Goal: Navigation & Orientation: Find specific page/section

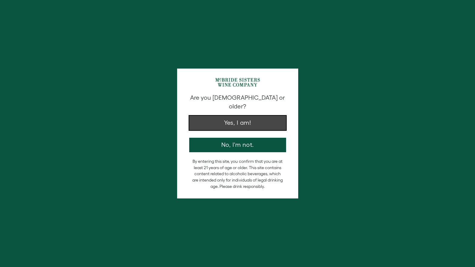
click at [237, 117] on button "Yes, I am!" at bounding box center [237, 123] width 97 height 15
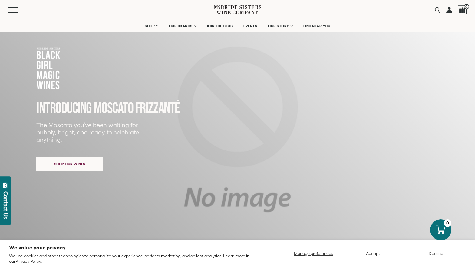
scroll to position [37, 0]
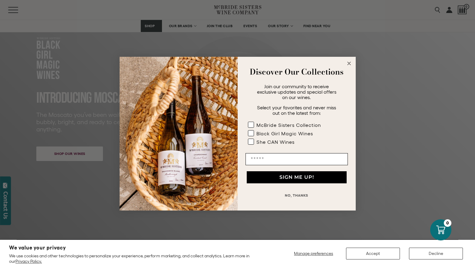
click at [348, 63] on circle "Close dialog" at bounding box center [348, 63] width 7 height 7
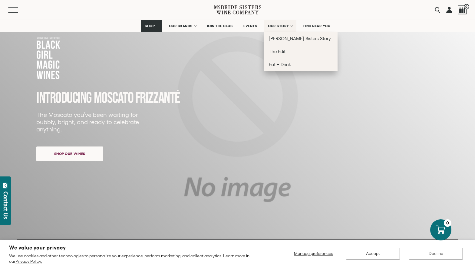
click at [279, 26] on span "OUR STORY" at bounding box center [278, 26] width 21 height 4
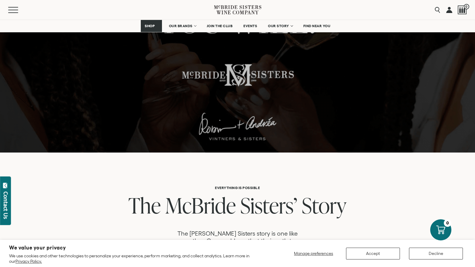
scroll to position [144, 0]
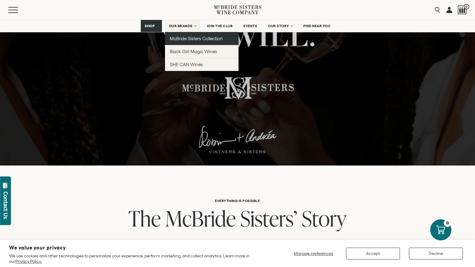
click at [192, 43] on link "McBride Sisters Collection" at bounding box center [202, 38] width 74 height 13
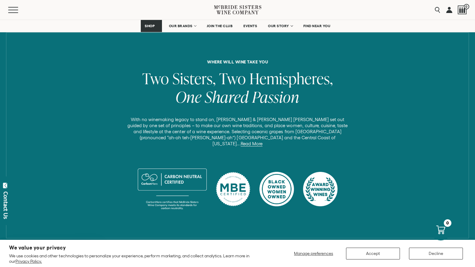
scroll to position [220, 0]
drag, startPoint x: 260, startPoint y: 13, endPoint x: 268, endPoint y: 11, distance: 8.0
click at [268, 11] on div "Menu Search 0" at bounding box center [237, 10] width 475 height 20
